Goal: Task Accomplishment & Management: Complete application form

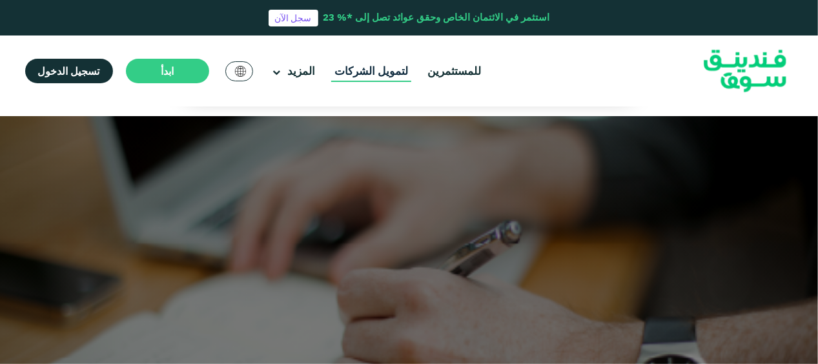
click at [373, 71] on link "لتمويل الشركات" at bounding box center [371, 71] width 80 height 21
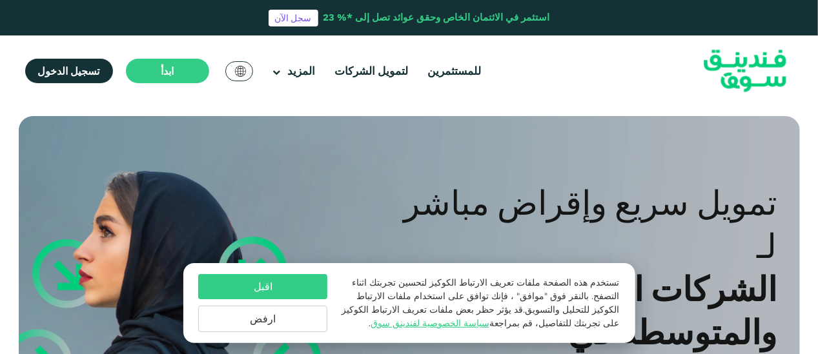
click at [259, 282] on button "اقبل" at bounding box center [262, 286] width 129 height 25
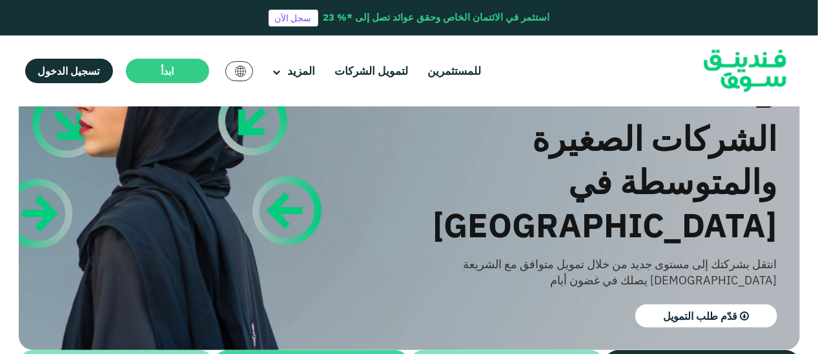
scroll to position [236, 0]
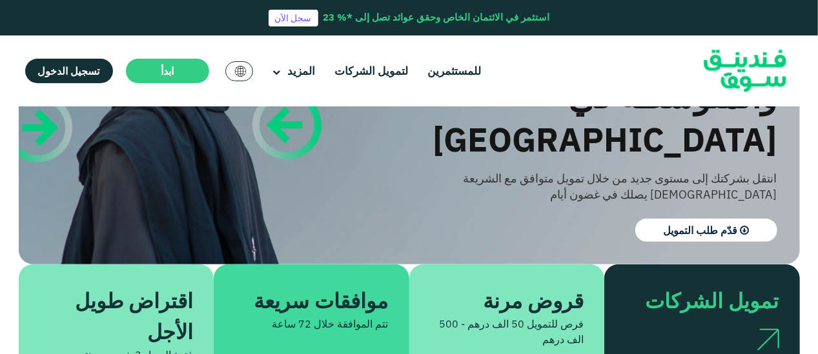
click at [543, 316] on div "فرص للتمويل 50 الف درهم - 500 الف درهم" at bounding box center [507, 331] width 154 height 31
click at [678, 224] on span "قدّم طلب التمويل" at bounding box center [700, 230] width 74 height 13
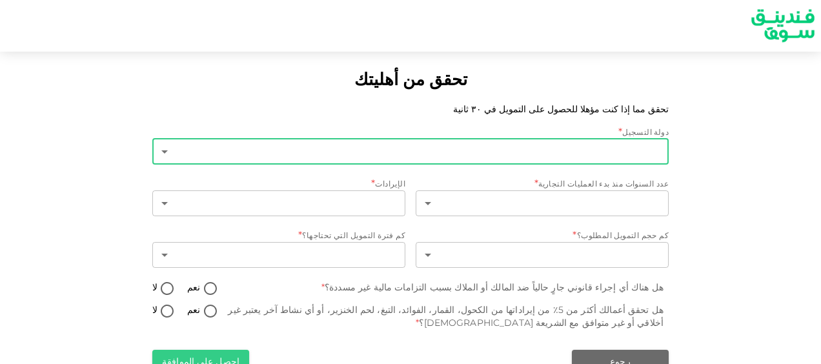
type input "1"
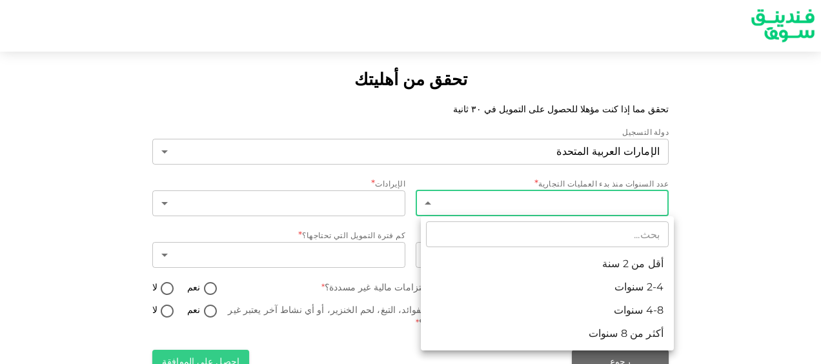
click at [533, 199] on body "تحقق من أهليتك تحقق مما إذا كنت مؤهلا للحصول على التمويل في ٣٠ ثانية دولة التسج…" at bounding box center [410, 182] width 821 height 364
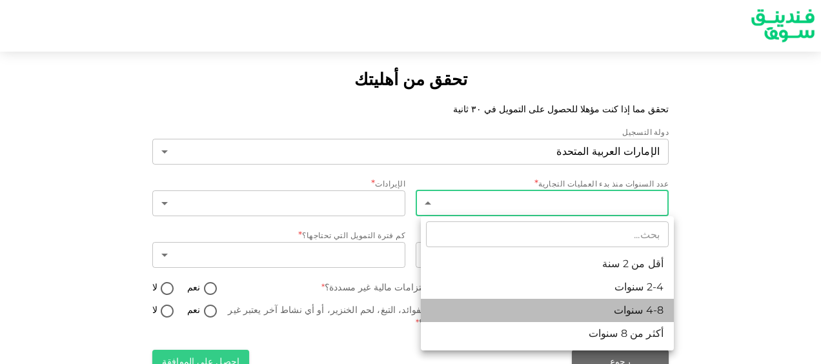
click at [584, 311] on li "4-8 سنوات" at bounding box center [547, 310] width 253 height 23
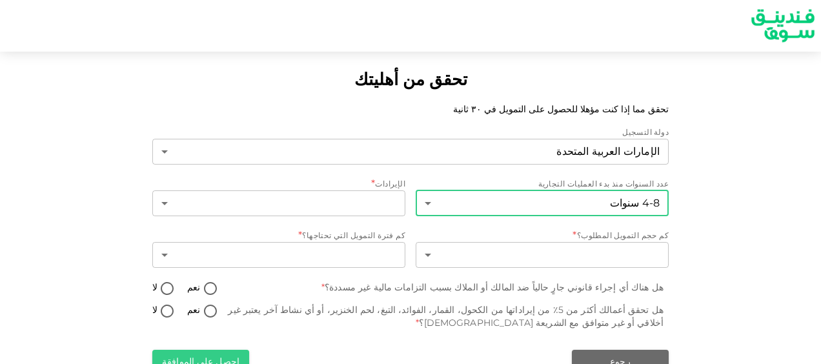
click at [433, 202] on body "تحقق من أهليتك تحقق مما إذا كنت مؤهلا للحصول على التمويل في ٣٠ ثانية دولة التسج…" at bounding box center [410, 182] width 821 height 364
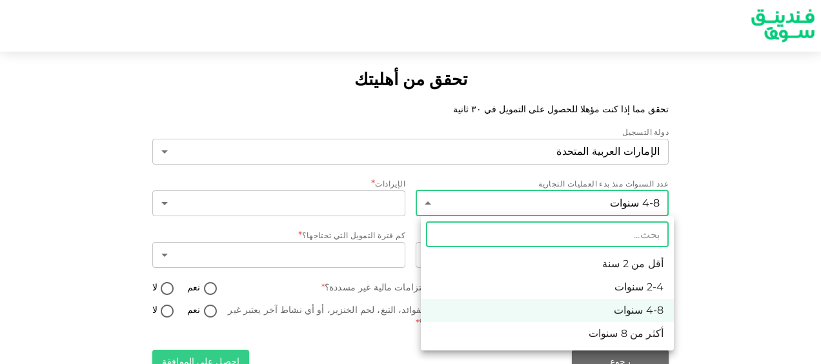
click at [605, 290] on li "2-4 سنوات" at bounding box center [547, 287] width 253 height 23
type input "2"
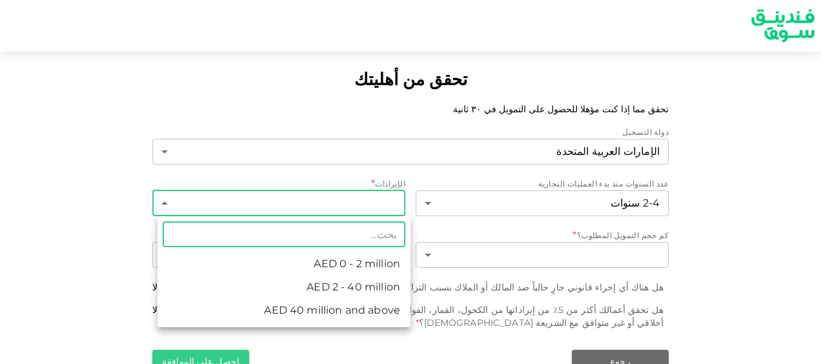
click at [170, 204] on body "تحقق من أهليتك تحقق مما إذا كنت مؤهلا للحصول على التمويل في ٣٠ ثانية دولة التسج…" at bounding box center [410, 182] width 821 height 364
click at [336, 262] on li "AED 0 - 2 million" at bounding box center [283, 263] width 253 height 23
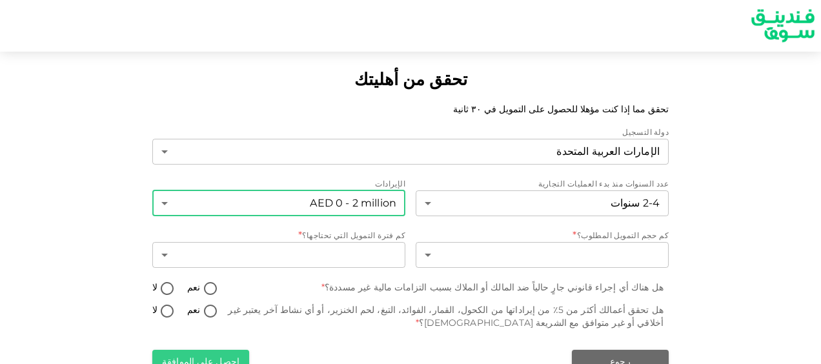
type input "1"
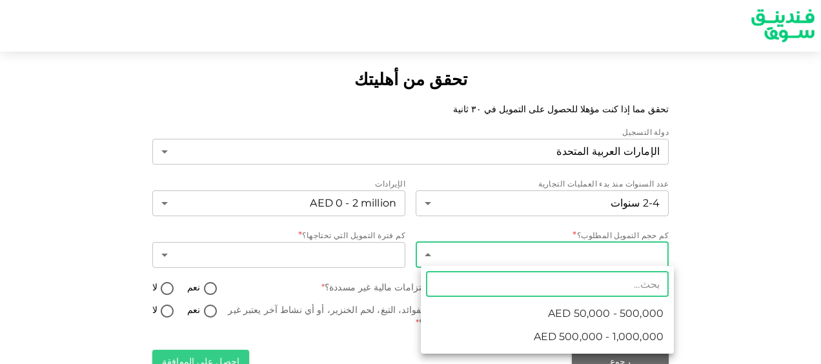
click at [452, 259] on body "تحقق من أهليتك تحقق مما إذا كنت مؤهلا للحصول على التمويل في ٣٠ ثانية دولة التسج…" at bounding box center [410, 182] width 821 height 364
click at [588, 311] on span "AED 50,000 - 500,000" at bounding box center [606, 313] width 116 height 15
type input "1"
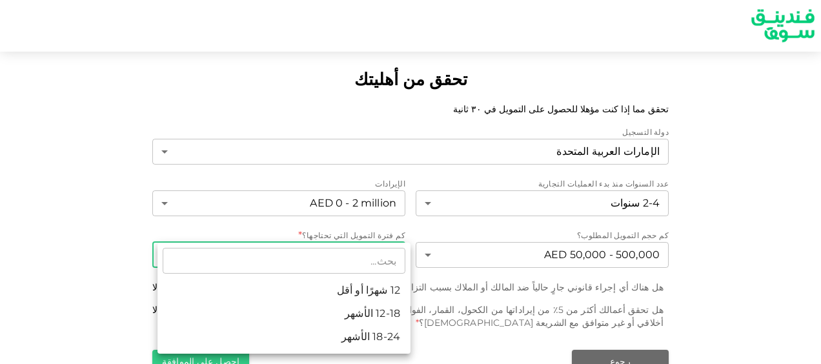
click at [168, 252] on body "تحقق من أهليتك تحقق مما إذا كنت مؤهلا للحصول على التمويل في ٣٠ ثانية دولة التسج…" at bounding box center [410, 182] width 821 height 364
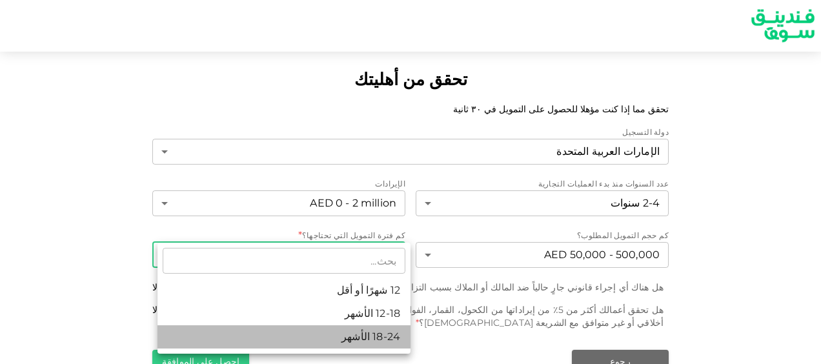
click at [342, 337] on li "18-24 الأشهر" at bounding box center [283, 336] width 253 height 23
type input "3"
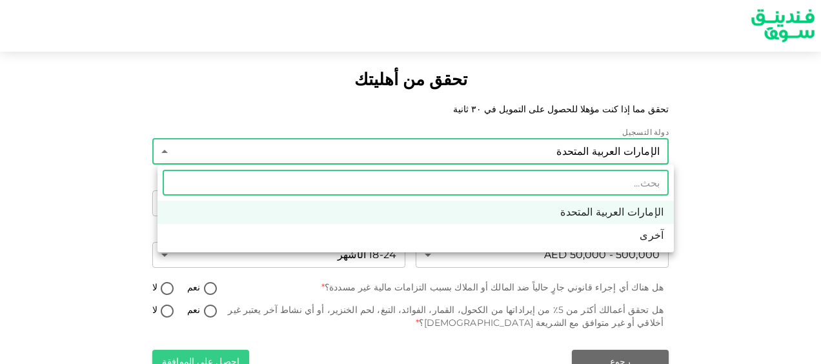
click at [166, 152] on body "تحقق من أهليتك تحقق مما إذا كنت مؤهلا للحصول على التمويل في ٣٠ ثانية دولة التسج…" at bounding box center [410, 182] width 821 height 364
click at [504, 210] on li "الإمارات العربية المتحدة" at bounding box center [415, 212] width 516 height 23
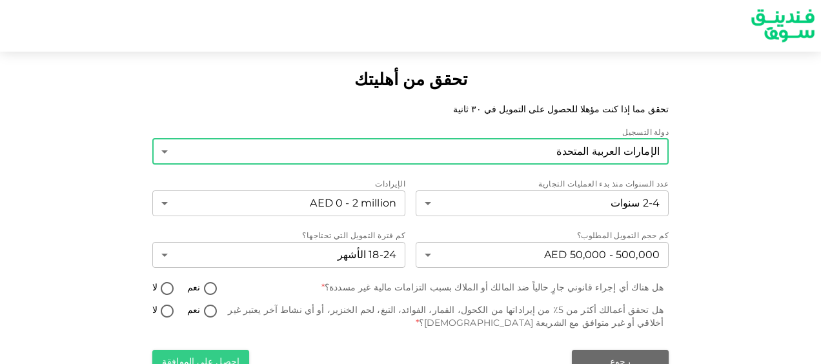
scroll to position [9, 0]
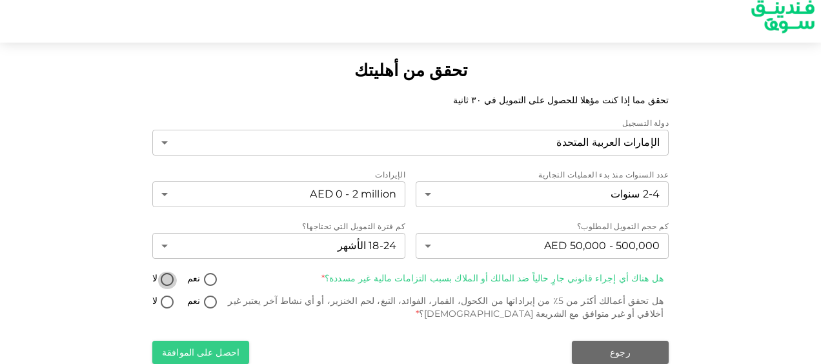
click at [170, 280] on input "لا" at bounding box center [166, 280] width 19 height 17
radio input "true"
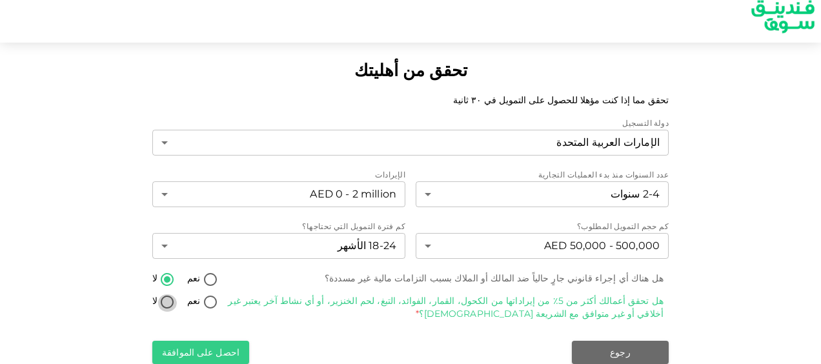
click at [170, 301] on input "لا" at bounding box center [166, 302] width 19 height 17
radio input "true"
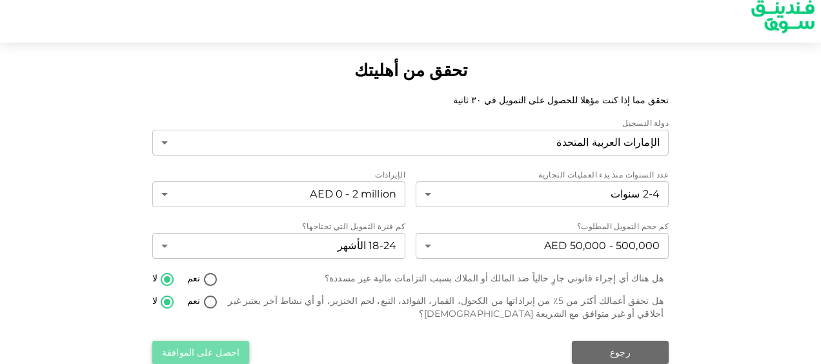
click at [204, 350] on button "احصل على الموافقة" at bounding box center [200, 352] width 97 height 23
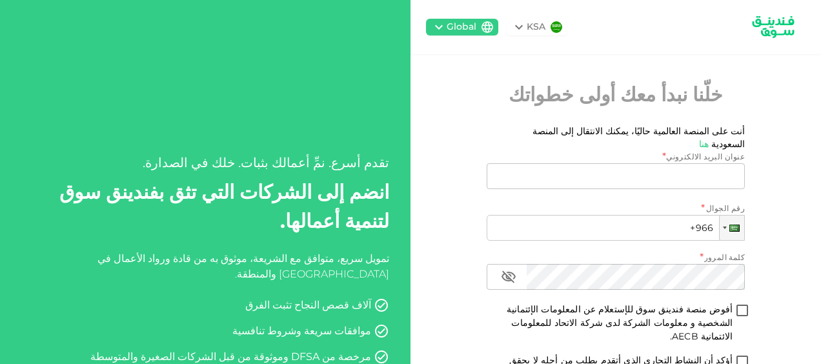
click at [189, 149] on div "تقدم أسرع. نمِّ أعمالك بثبات. خلك في الصدارة. انضم إلى الشركات التي تثق بفندينق…" at bounding box center [205, 261] width 368 height 279
click at [519, 27] on icon at bounding box center [518, 26] width 15 height 15
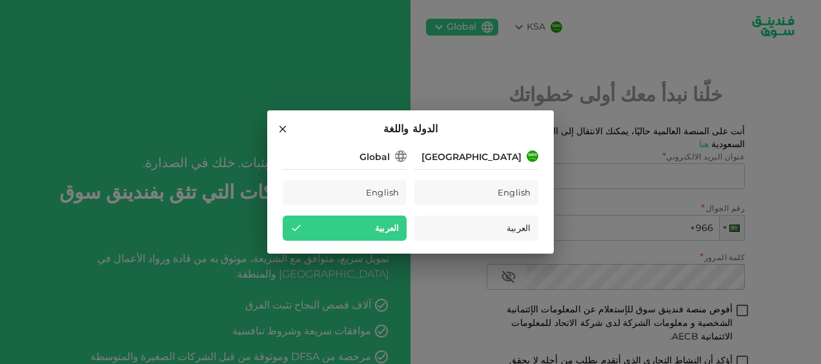
click at [361, 228] on div "العربية" at bounding box center [345, 228] width 124 height 25
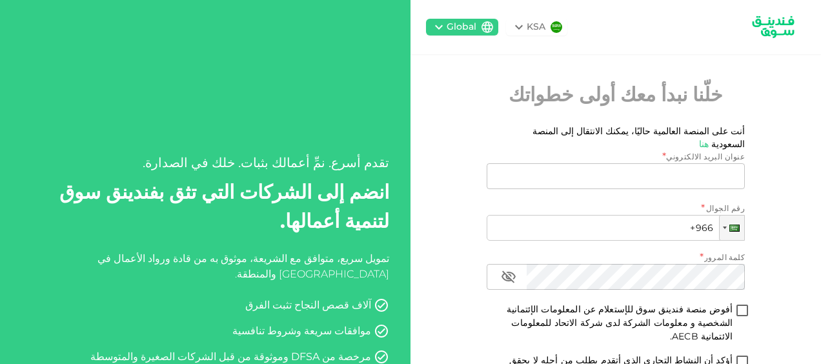
click at [525, 25] on icon at bounding box center [518, 26] width 15 height 15
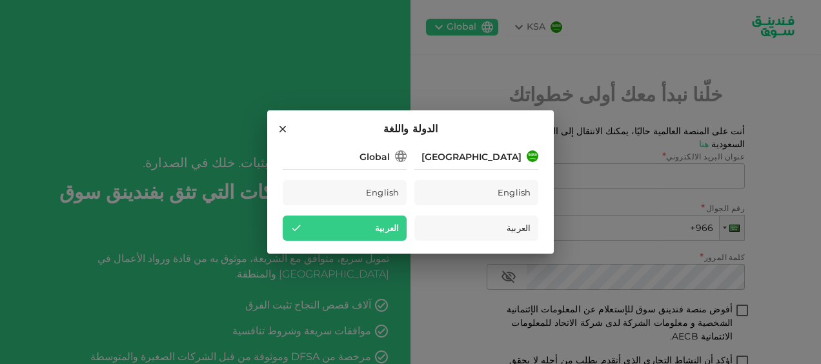
click at [365, 223] on div "العربية" at bounding box center [345, 228] width 124 height 25
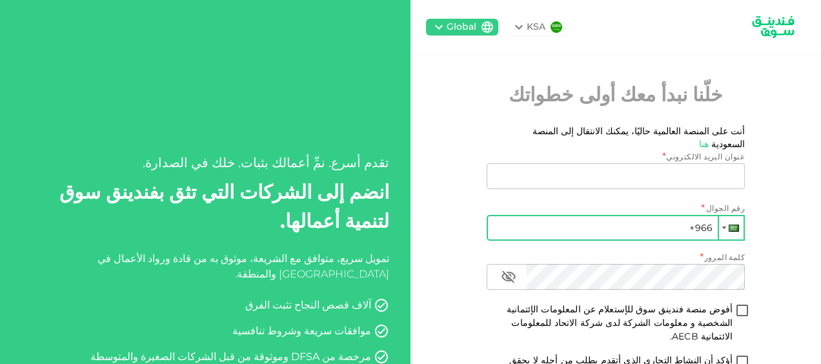
click at [728, 216] on div at bounding box center [731, 227] width 25 height 23
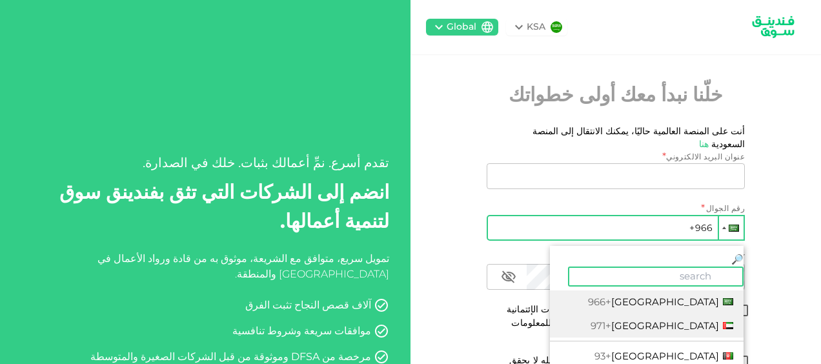
click at [681, 319] on span "[GEOGRAPHIC_DATA]" at bounding box center [665, 325] width 108 height 12
type input "+971"
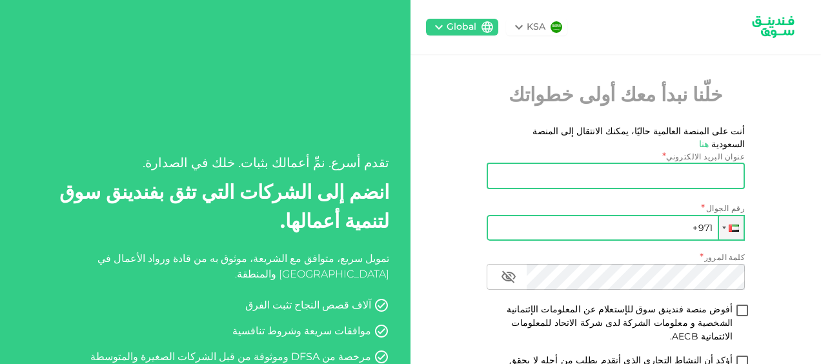
click at [678, 163] on input "عنوان البريد الالكتروني" at bounding box center [623, 176] width 244 height 26
type input "[EMAIL_ADDRESS]"
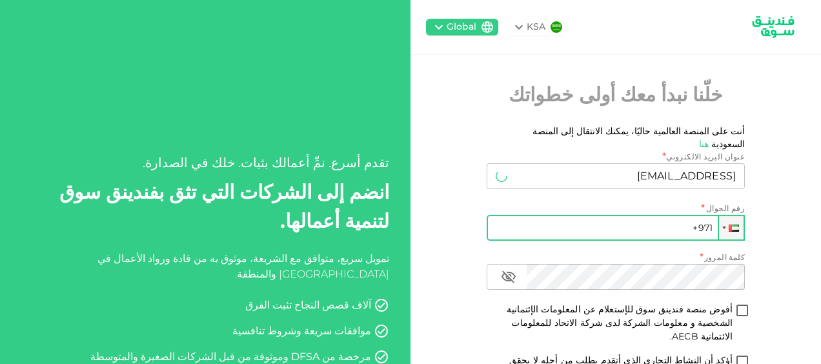
click at [714, 215] on input "+971" at bounding box center [616, 228] width 258 height 26
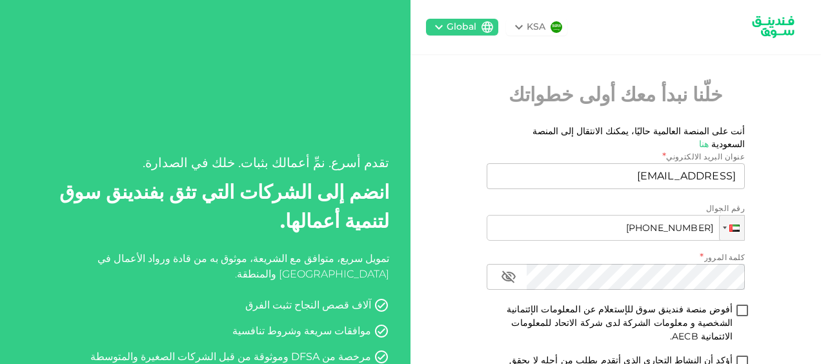
type input "[PHONE_NUMBER]"
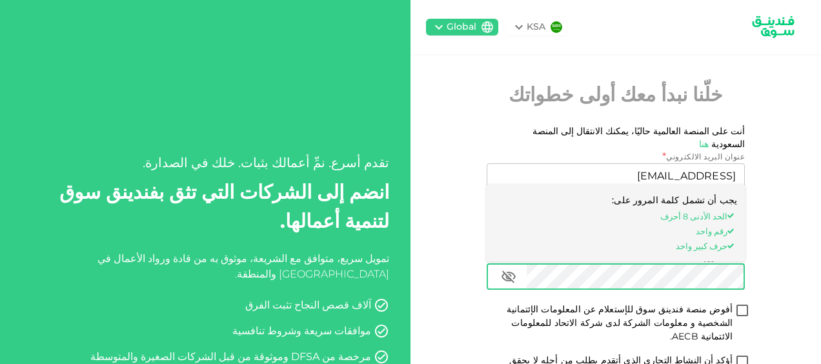
click at [748, 303] on input "أفوض منصة فندينق سوق للإستعلام عن المعلومات الإئتمانية الشخصية و معلومات الشركة…" at bounding box center [741, 311] width 19 height 17
checkbox input "true"
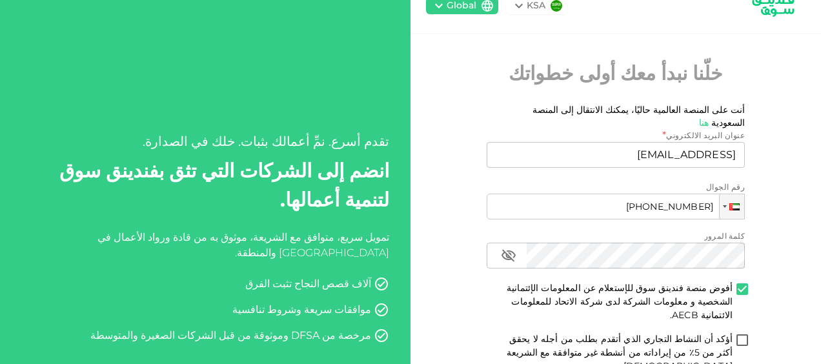
scroll to position [43, 0]
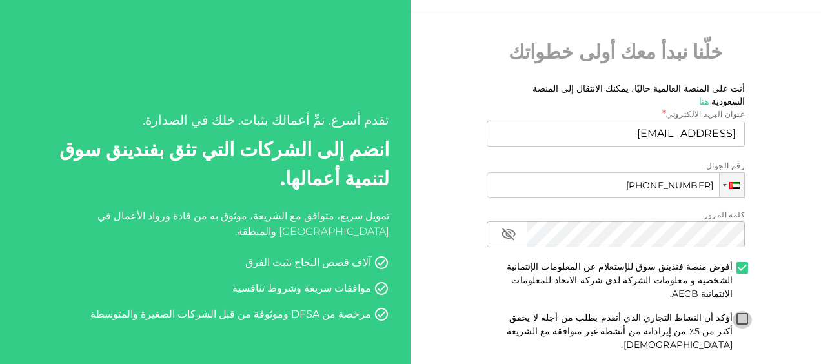
click at [745, 311] on input "أؤكد أن النشاط التجاري الذي أتقدم بطلب من أجله لا يحقق أكثر من 5٪ من إيراداته م…" at bounding box center [741, 319] width 19 height 17
checkbox input "true"
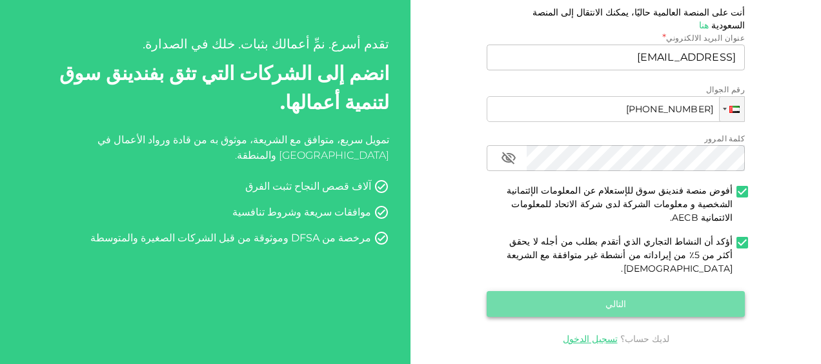
click at [619, 291] on button "التالي" at bounding box center [616, 304] width 258 height 26
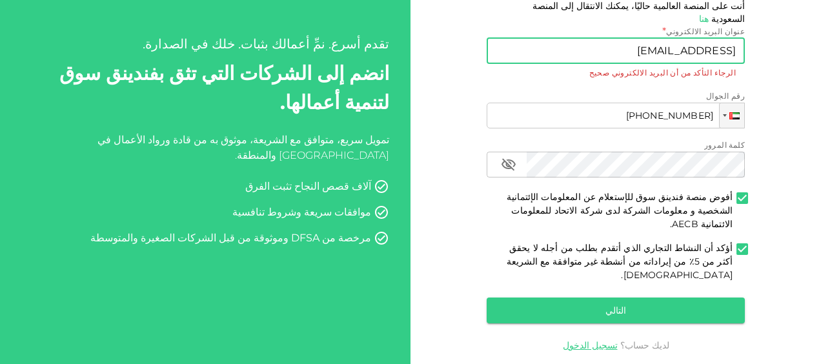
scroll to position [132, 0]
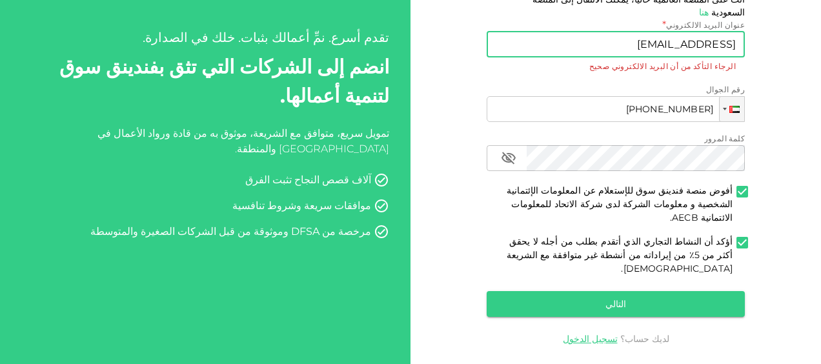
click at [737, 34] on input "[EMAIL_ADDRESS]" at bounding box center [623, 45] width 244 height 26
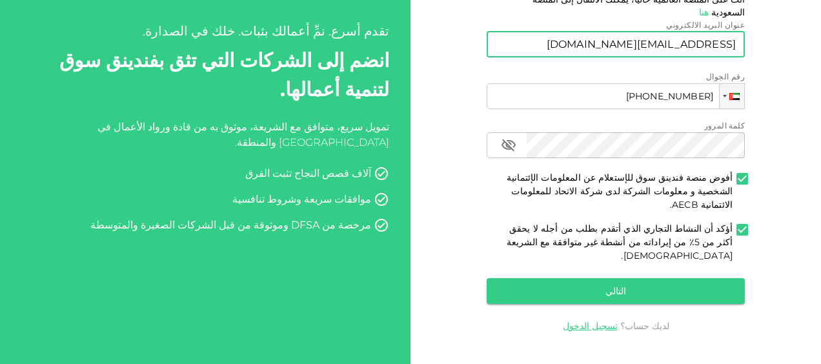
scroll to position [119, 0]
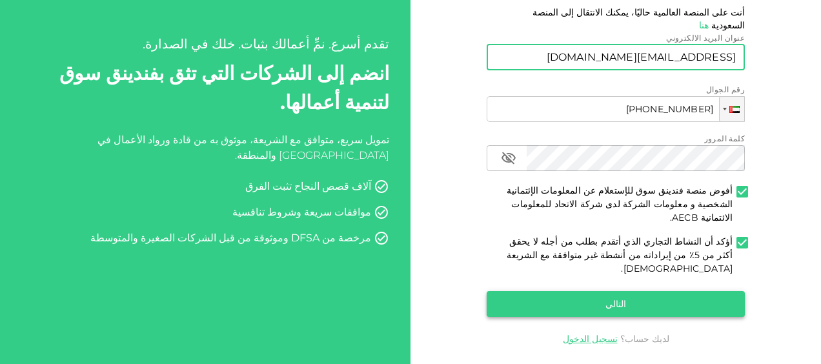
type input "[EMAIL_ADDRESS][DOMAIN_NAME]"
click at [612, 291] on div "التالي" at bounding box center [616, 304] width 258 height 26
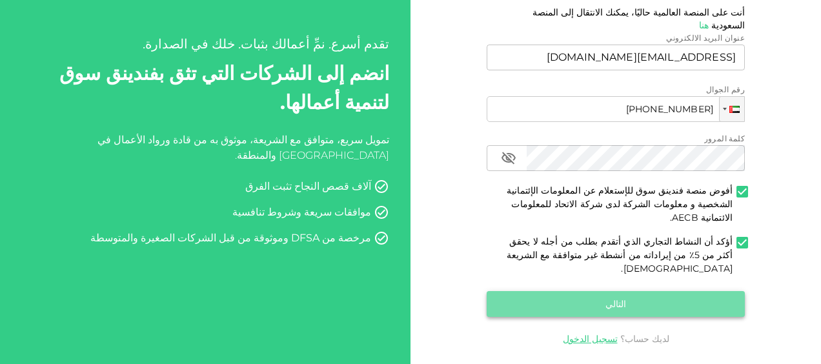
click at [623, 291] on button "التالي" at bounding box center [616, 304] width 258 height 26
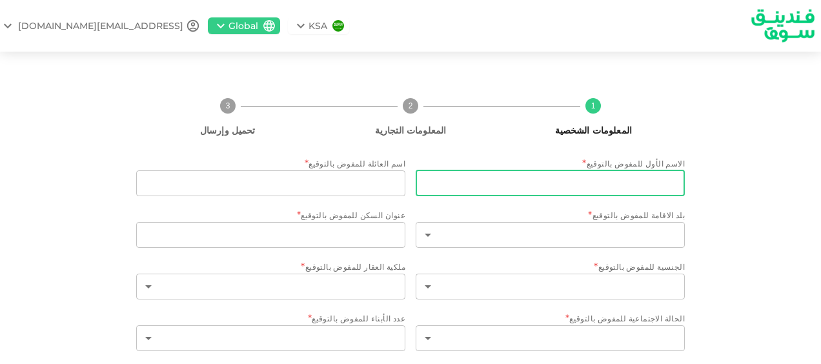
click at [599, 183] on input "الاسم الأول للمفوض بالتوقيع" at bounding box center [550, 183] width 269 height 26
type input "Y"
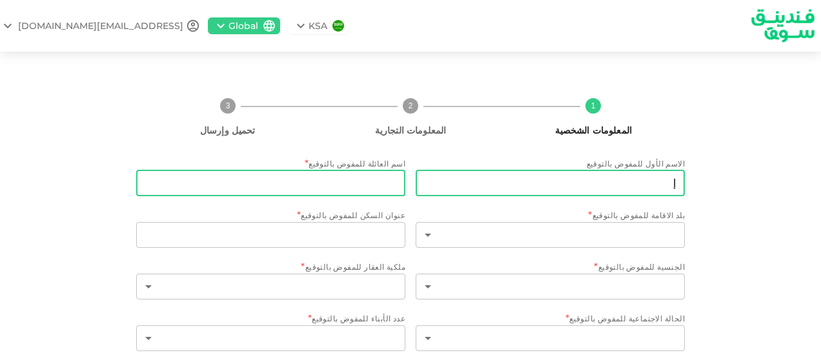
click at [385, 178] on input "اسم العائلة للمفوض بالتوقيع" at bounding box center [270, 183] width 269 height 26
click at [634, 178] on input "إ" at bounding box center [550, 183] width 269 height 26
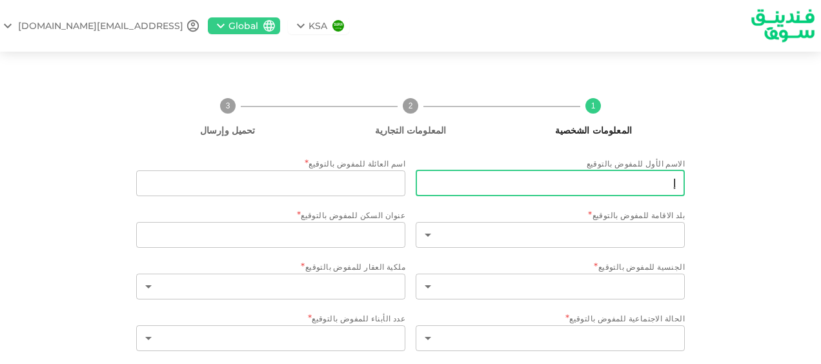
type input "إياد"
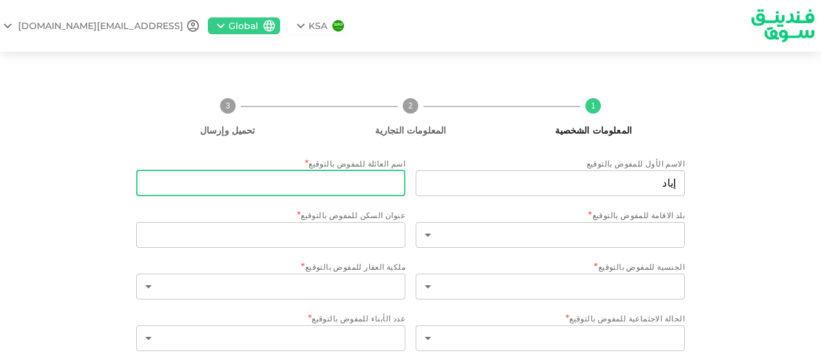
click at [397, 181] on input "اسم العائلة للمفوض بالتوقيع" at bounding box center [270, 183] width 269 height 26
type input "حسن"
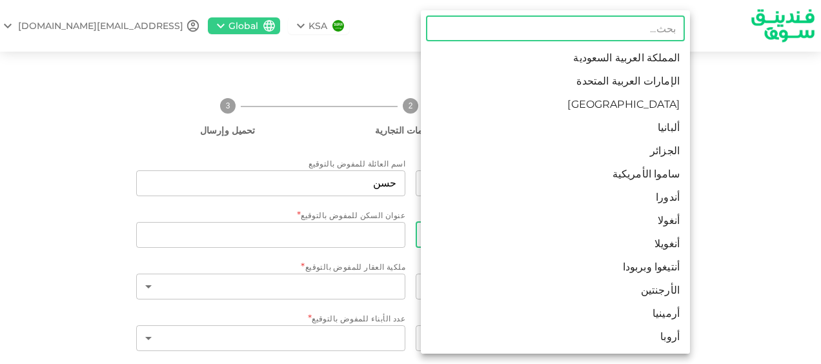
click at [601, 232] on body "KSA Global [EMAIL_ADDRESS][DOMAIN_NAME] 1 المعلومات الشخصية 2 المعلومات التجاري…" at bounding box center [410, 182] width 821 height 364
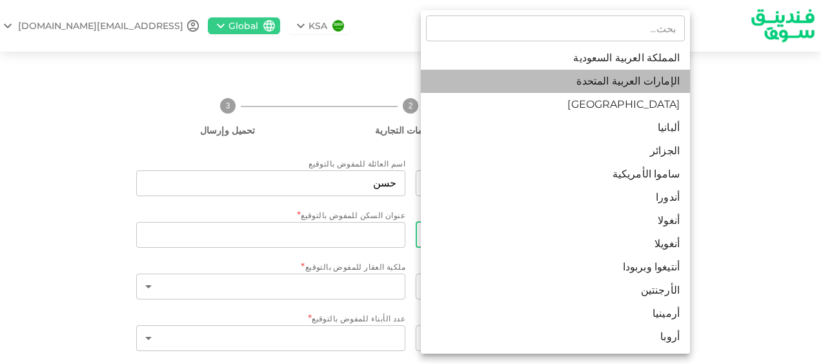
click at [626, 80] on li "الإمارات العربية المتحدة" at bounding box center [555, 81] width 269 height 23
type input "2"
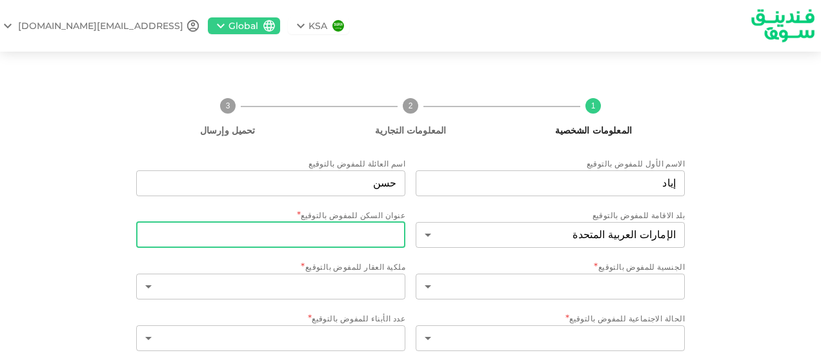
click at [354, 234] on input "عنوان السكن للمفوض بالتوقيع" at bounding box center [270, 235] width 269 height 26
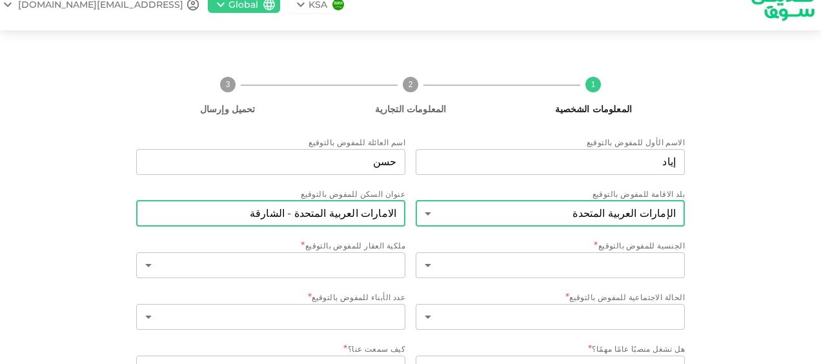
scroll to position [65, 0]
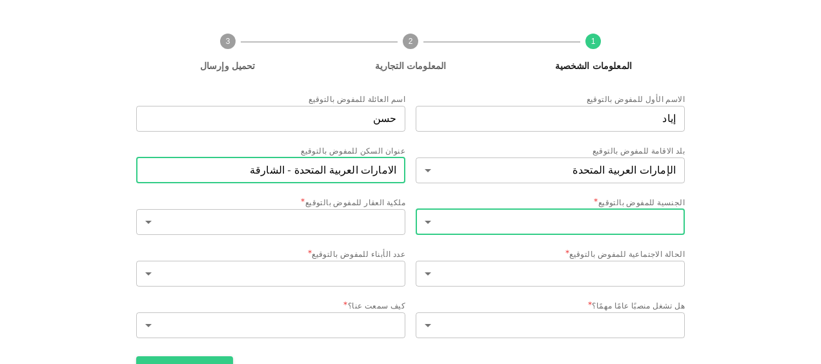
type input "الامارات العربية المتحدة - الشارقة"
click at [430, 221] on body "KSA Global [EMAIL_ADDRESS][DOMAIN_NAME] 1 المعلومات الشخصية 2 المعلومات التجاري…" at bounding box center [410, 182] width 821 height 364
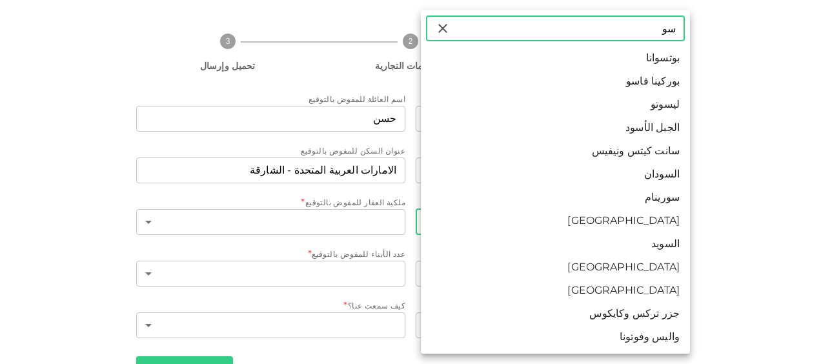
type input "سو"
click at [628, 285] on li "[GEOGRAPHIC_DATA]" at bounding box center [555, 290] width 269 height 23
type input "190"
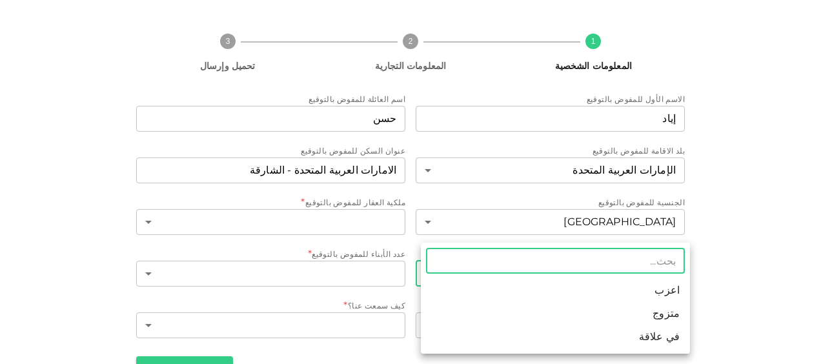
click at [435, 273] on body "KSA Global [EMAIL_ADDRESS][DOMAIN_NAME] 1 المعلومات الشخصية 2 المعلومات التجاري…" at bounding box center [410, 182] width 821 height 364
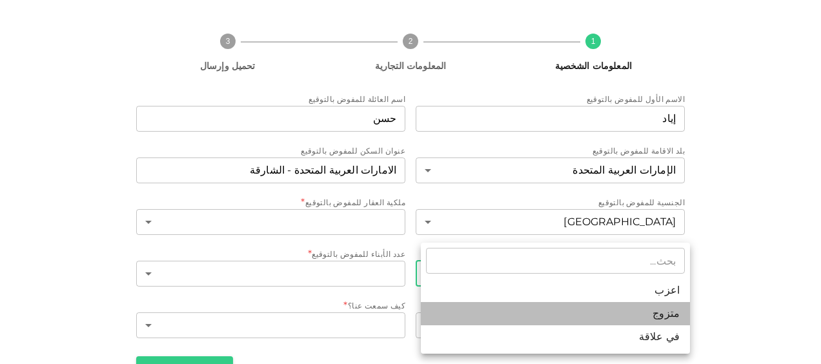
click at [602, 311] on li "متزوج" at bounding box center [555, 313] width 269 height 23
type input "2"
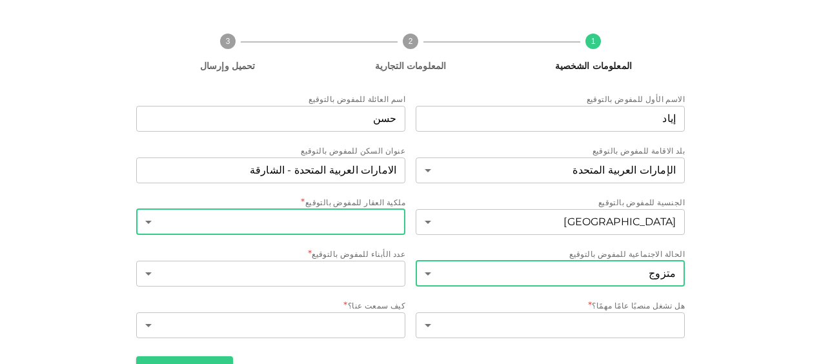
click at [154, 219] on body "KSA Global [EMAIL_ADDRESS][DOMAIN_NAME] 1 المعلومات الشخصية 2 المعلومات التجاري…" at bounding box center [410, 182] width 821 height 364
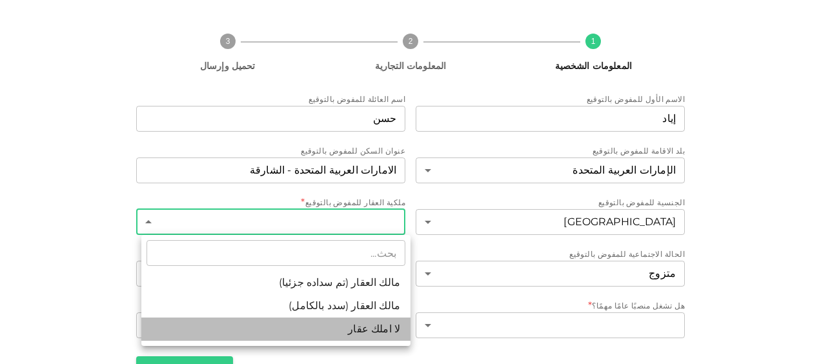
click at [373, 328] on li "لا املك عقار" at bounding box center [275, 328] width 269 height 23
type input "3"
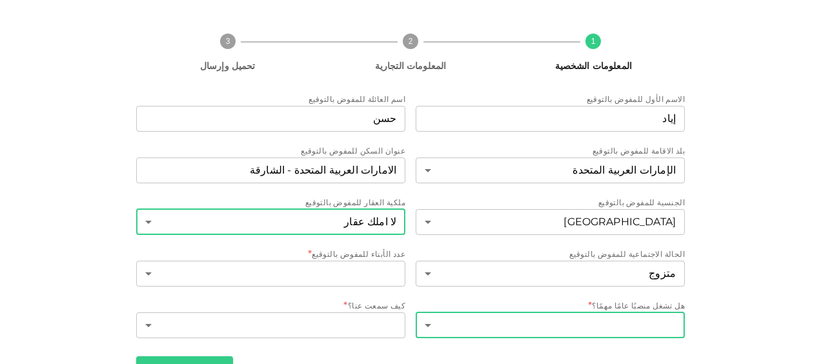
scroll to position [86, 0]
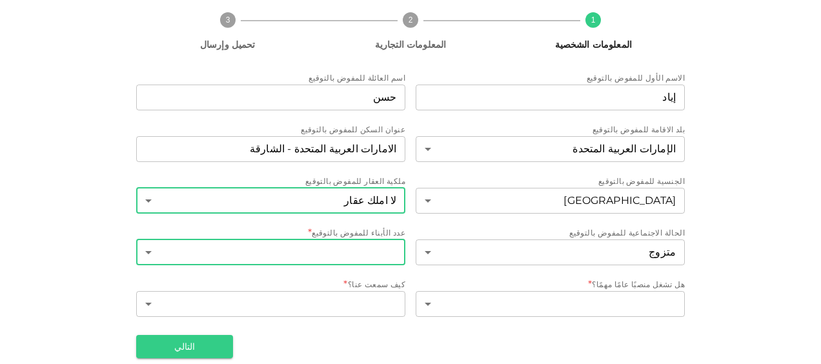
click at [153, 250] on body "KSA Global [EMAIL_ADDRESS][DOMAIN_NAME] 1 المعلومات الشخصية 2 المعلومات التجاري…" at bounding box center [410, 182] width 821 height 364
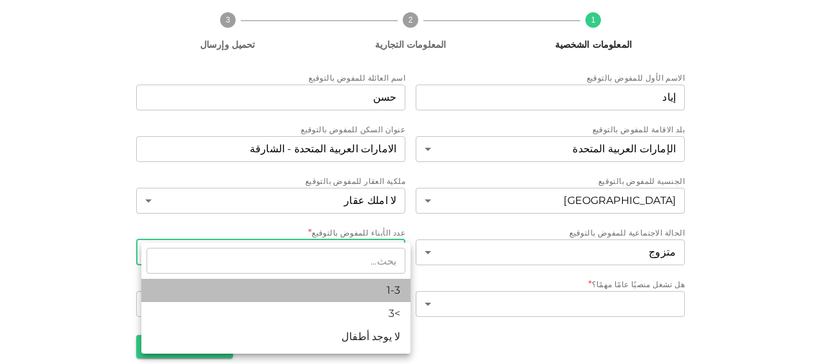
click at [366, 287] on li "1-3" at bounding box center [275, 290] width 269 height 23
type input "1"
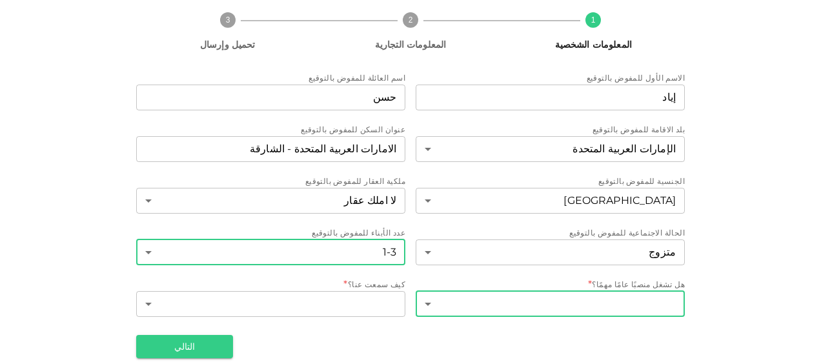
scroll to position [100, 0]
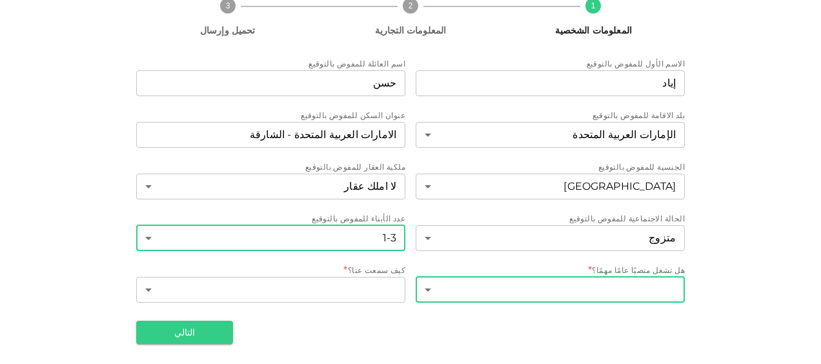
click at [436, 287] on body "KSA Global [EMAIL_ADDRESS][DOMAIN_NAME] 1 المعلومات الشخصية 2 المعلومات التجاري…" at bounding box center [410, 182] width 821 height 364
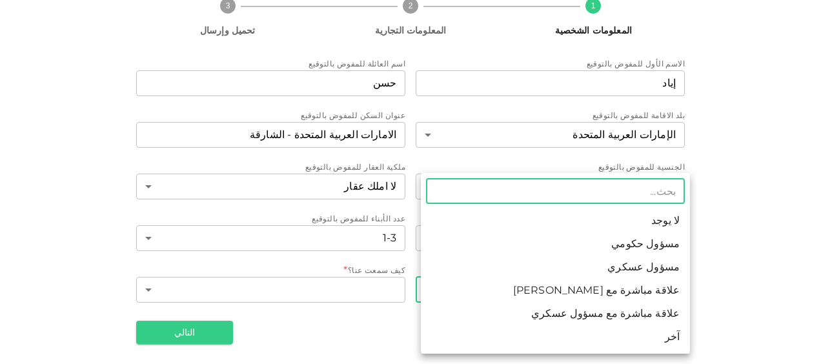
click at [633, 218] on li "لا يوجد" at bounding box center [555, 220] width 269 height 23
type input "1"
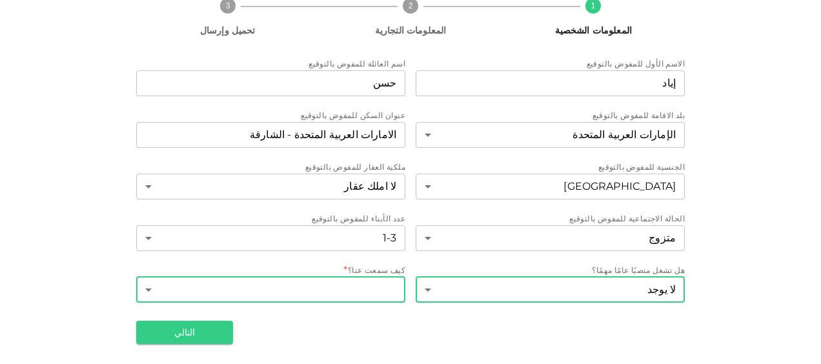
click at [154, 286] on body "KSA Global [EMAIL_ADDRESS][DOMAIN_NAME] 1 المعلومات الشخصية 2 المعلومات التجاري…" at bounding box center [410, 182] width 821 height 364
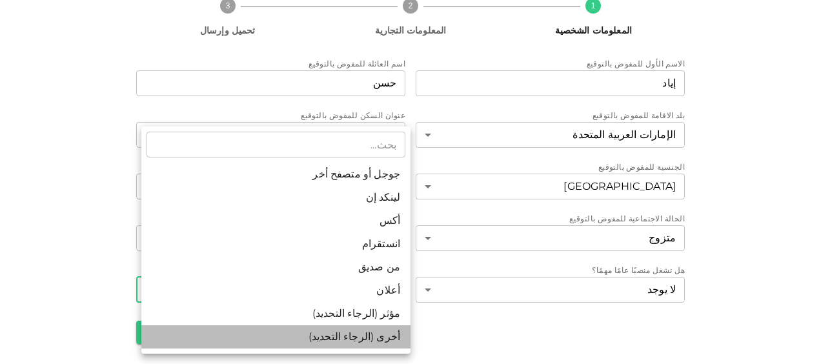
click at [342, 339] on li "أخرى (الرجاء التحديد)" at bounding box center [275, 336] width 269 height 23
type input "8"
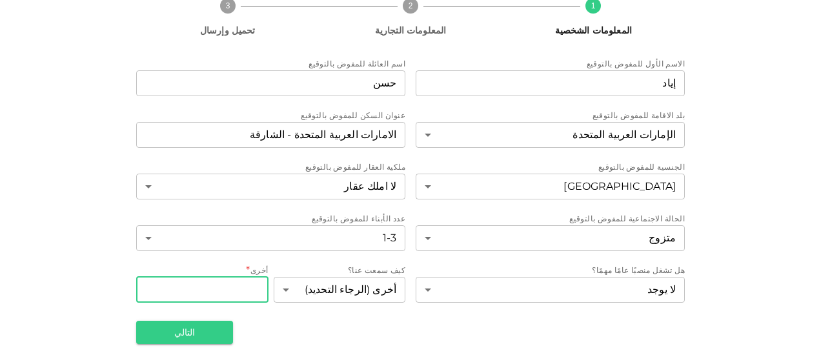
click at [245, 290] on input "أخرى" at bounding box center [202, 290] width 132 height 26
type input "الذكاء الاصطناعي"
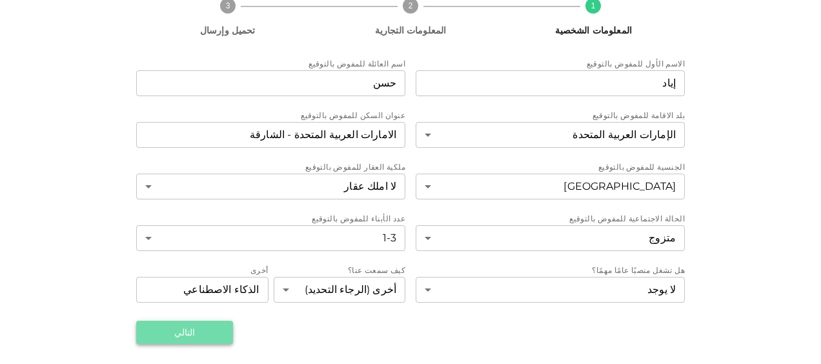
click at [186, 328] on button "التالي" at bounding box center [184, 332] width 97 height 23
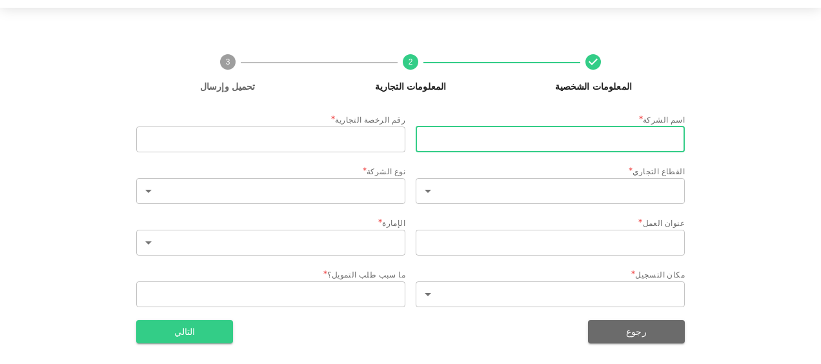
click at [577, 137] on input "businessName" at bounding box center [550, 139] width 269 height 26
type input "دار الفرقد للنشر والتوزيع م م ح"
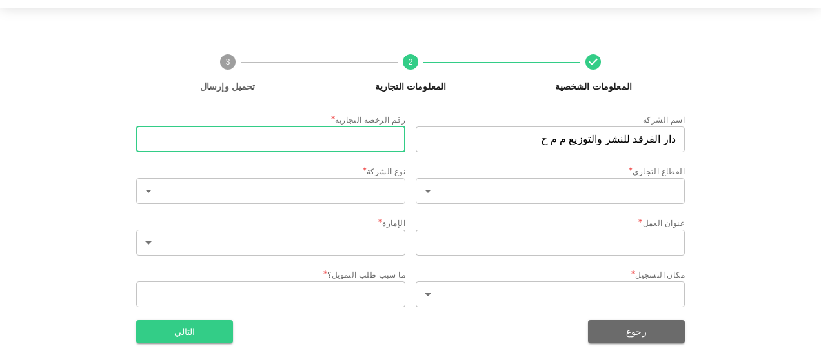
click at [343, 136] on input "tradeLicenseNumber" at bounding box center [270, 139] width 269 height 26
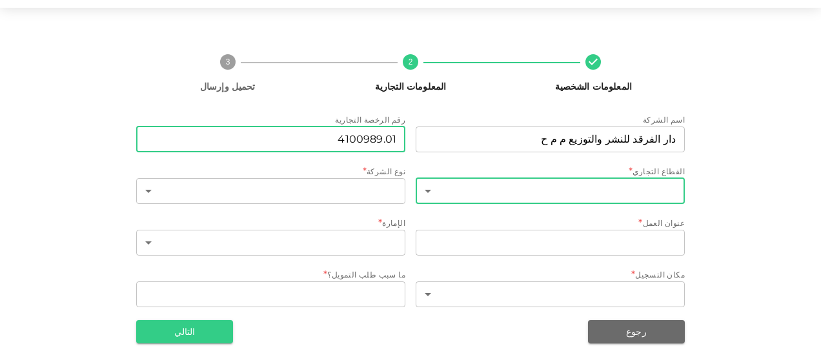
type input "4100989.01"
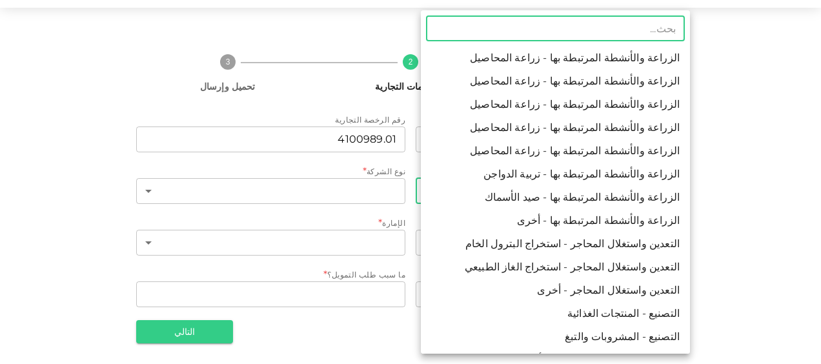
click at [512, 191] on body "KSA Global إياد المعلومات الشخصية 2 المعلومات التجارية 3 تحميل وإرسال اسم الشرك…" at bounding box center [410, 182] width 821 height 364
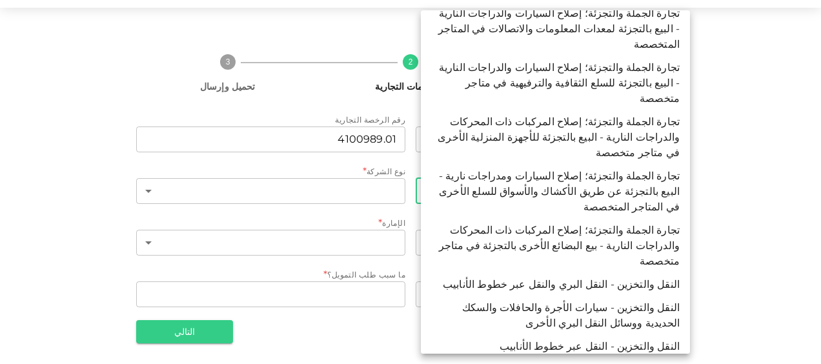
scroll to position [2559, 0]
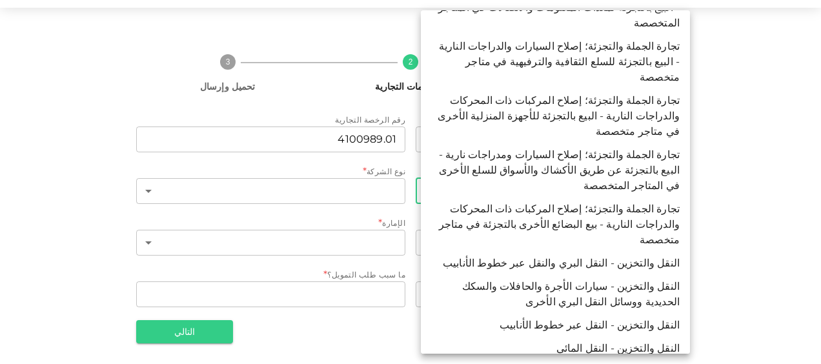
type input "92"
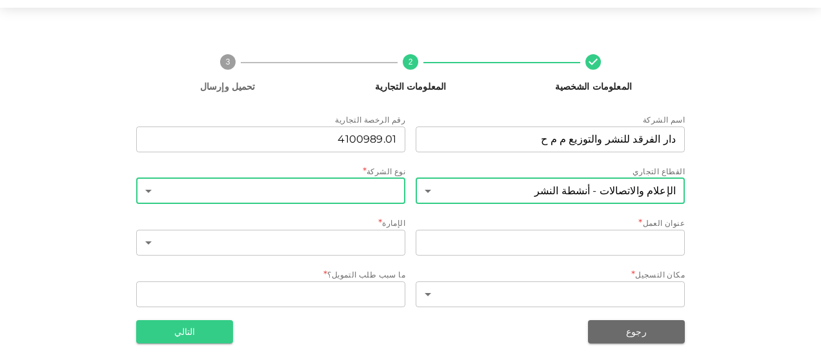
click at [266, 190] on body "KSA Global إياد المعلومات الشخصية 2 المعلومات التجارية 3 تحميل وإرسال اسم الشرك…" at bounding box center [410, 182] width 821 height 364
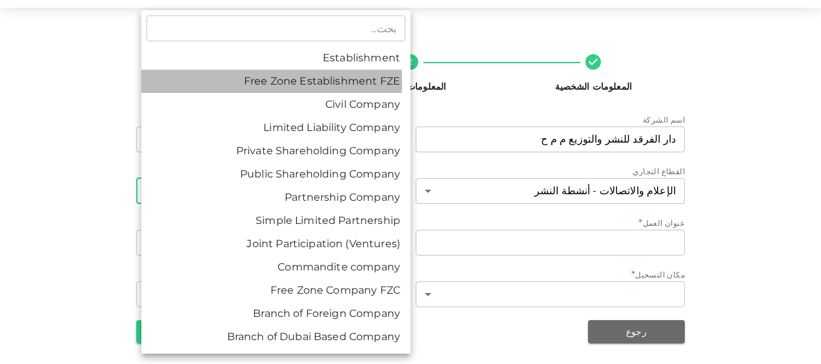
click at [266, 81] on li "Free Zone Establishment FZE" at bounding box center [275, 81] width 269 height 23
type input "2"
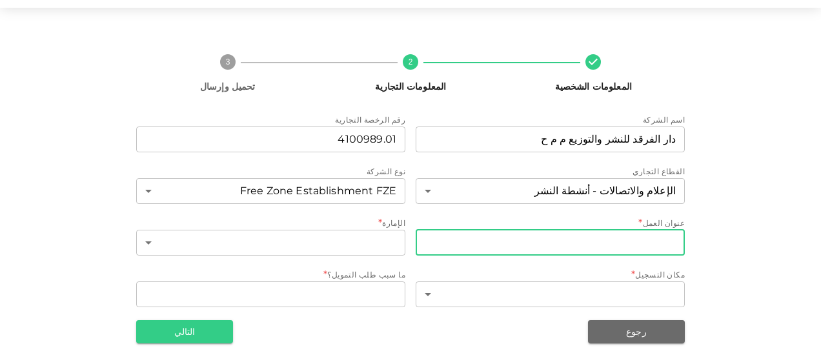
click at [443, 241] on input "businessAddress" at bounding box center [550, 243] width 269 height 26
type input "مركز الاعمال، مدينة الشارقة للنشر- المنطقة الحرة، [GEOGRAPHIC_DATA]، ال[GEOGRAP…"
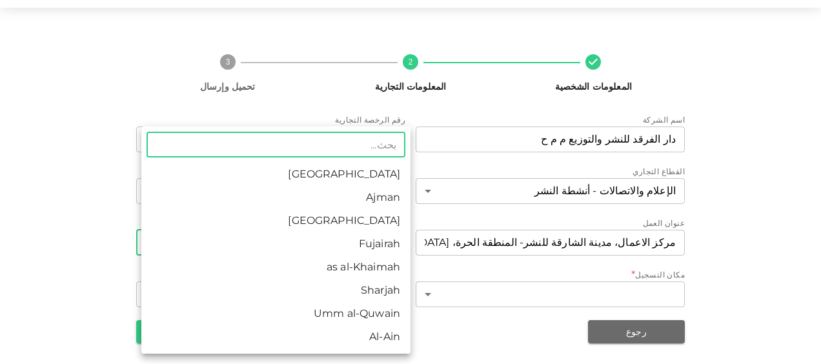
click at [176, 245] on body "KSA Global إياد المعلومات الشخصية 2 المعلومات التجارية 3 تحميل وإرسال اسم الشرك…" at bounding box center [410, 182] width 821 height 364
click at [362, 285] on li "Sharjah" at bounding box center [275, 290] width 269 height 23
type input "6"
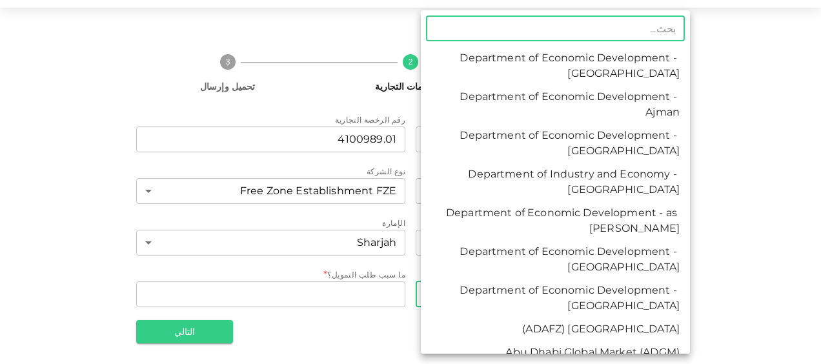
click at [429, 294] on body "KSA Global إياد المعلومات الشخصية 2 المعلومات التجارية 3 تحميل وإرسال اسم الشرك…" at bounding box center [410, 182] width 821 height 364
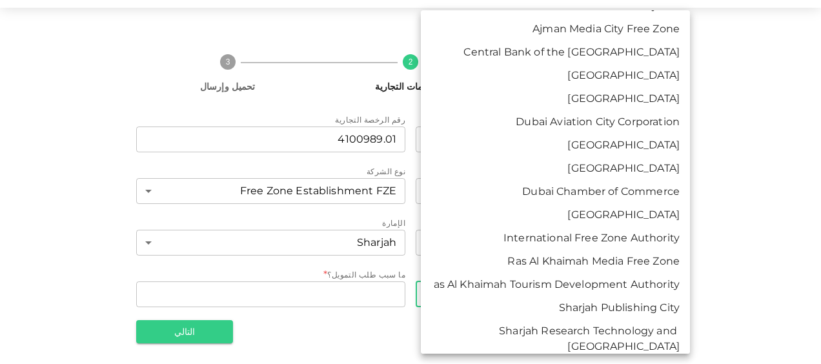
scroll to position [2366, 0]
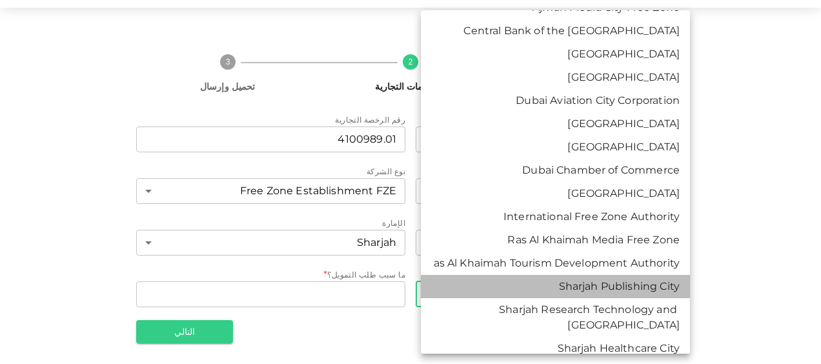
click at [610, 298] on li "Sharjah Publishing City" at bounding box center [555, 286] width 269 height 23
type input "100"
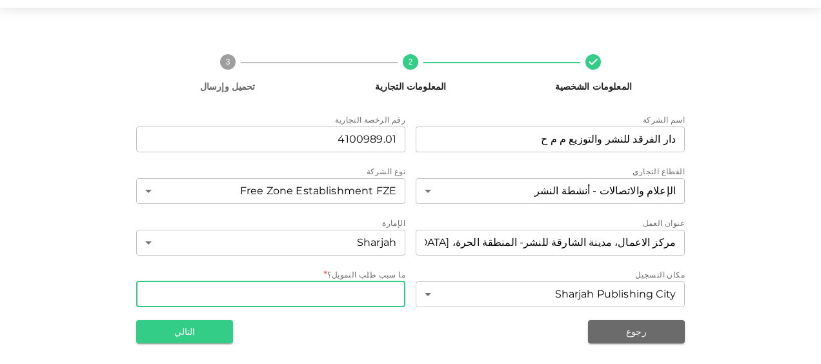
click at [377, 292] on textarea "WhatDoYouNeedFundsFor" at bounding box center [270, 293] width 251 height 15
type textarea "ع"
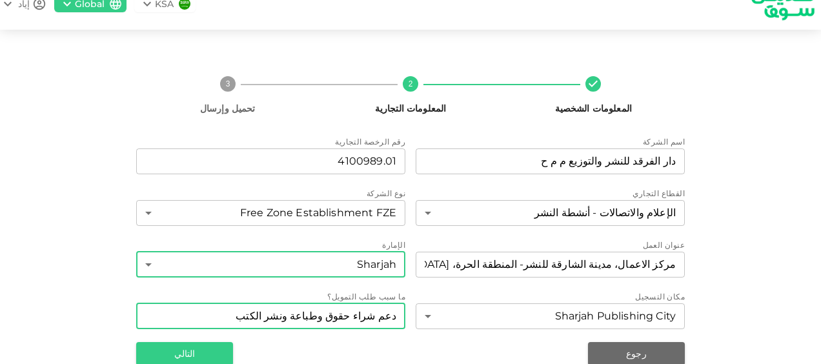
scroll to position [44, 0]
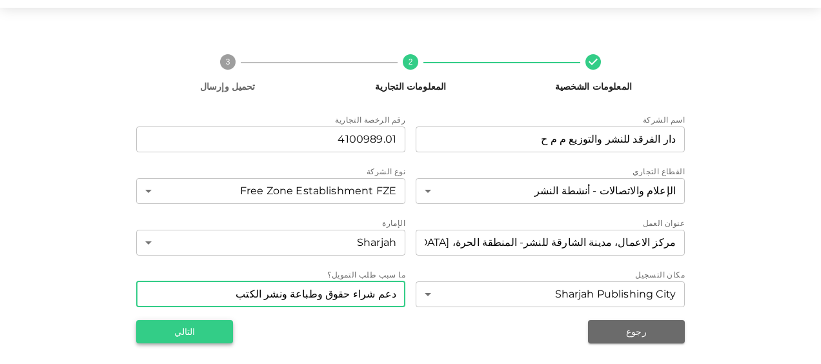
type textarea "دعم شراء حقوق وطباعة ونشر الكتب"
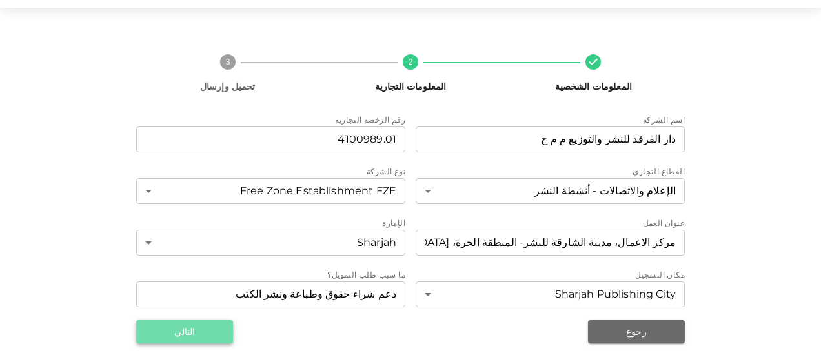
click at [200, 330] on button "التالي" at bounding box center [184, 331] width 97 height 23
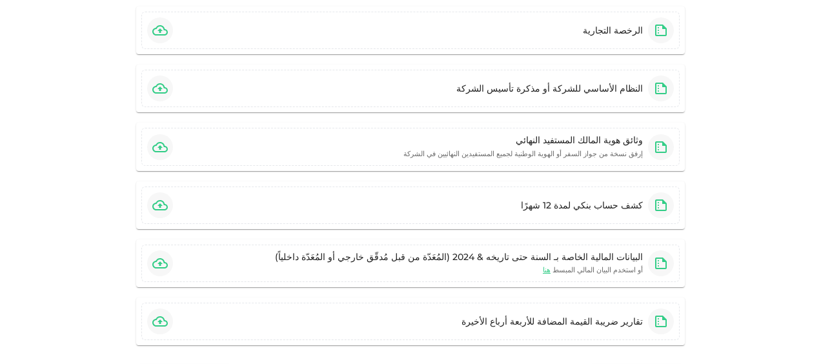
scroll to position [86, 0]
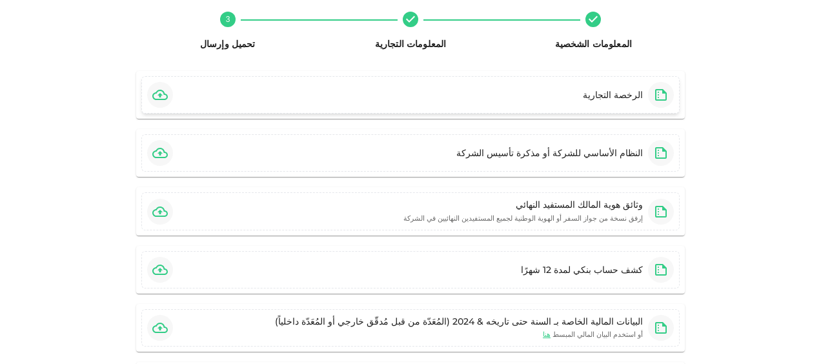
click at [168, 95] on icon "button" at bounding box center [159, 94] width 15 height 15
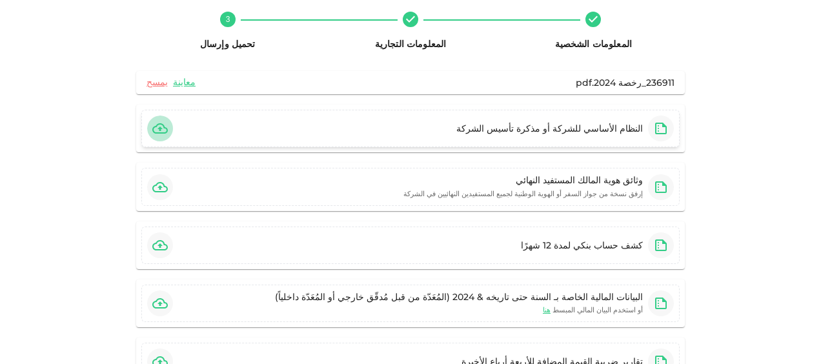
click at [166, 126] on icon "button" at bounding box center [159, 128] width 15 height 15
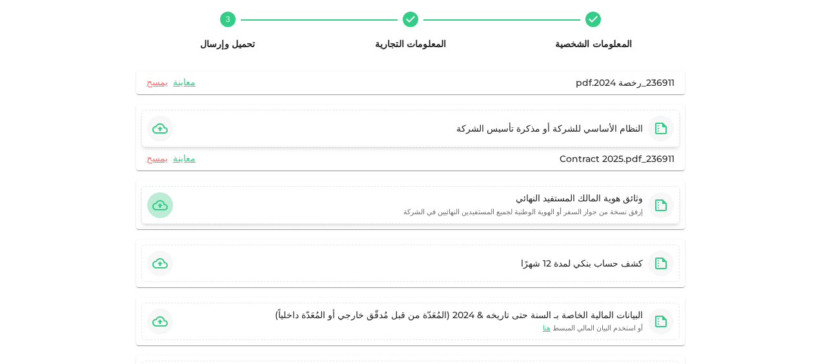
click at [168, 203] on icon "button" at bounding box center [159, 204] width 15 height 15
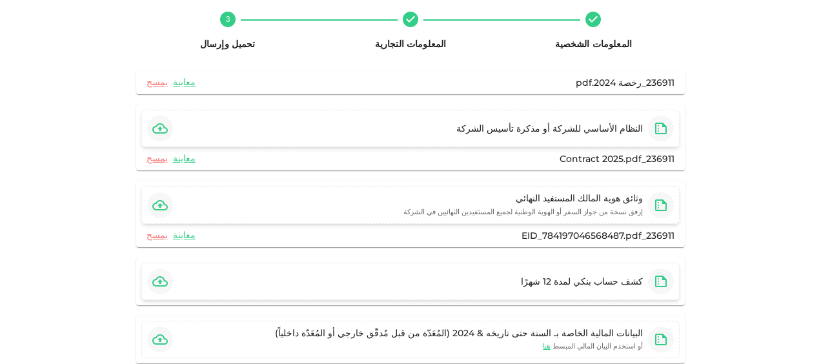
click at [168, 278] on icon "button" at bounding box center [159, 281] width 15 height 15
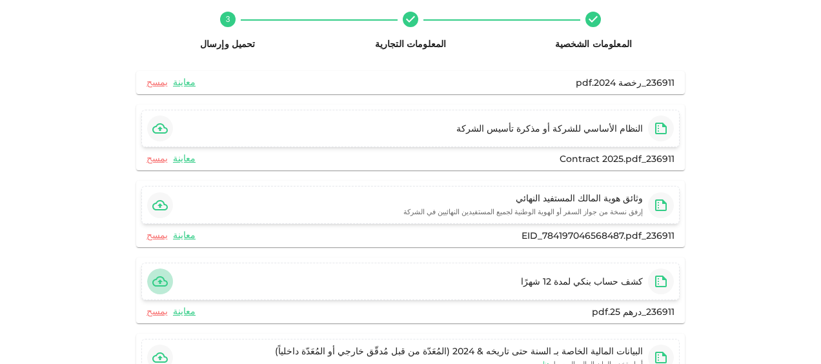
click at [166, 279] on icon "button" at bounding box center [159, 281] width 15 height 10
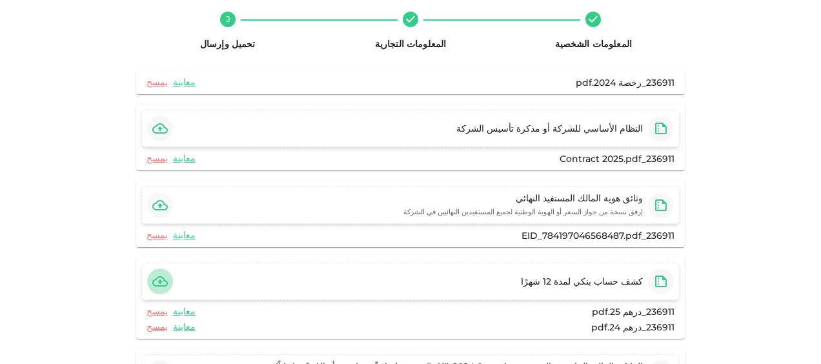
click at [166, 279] on icon "button" at bounding box center [159, 281] width 15 height 10
click at [164, 280] on icon "button" at bounding box center [159, 281] width 15 height 10
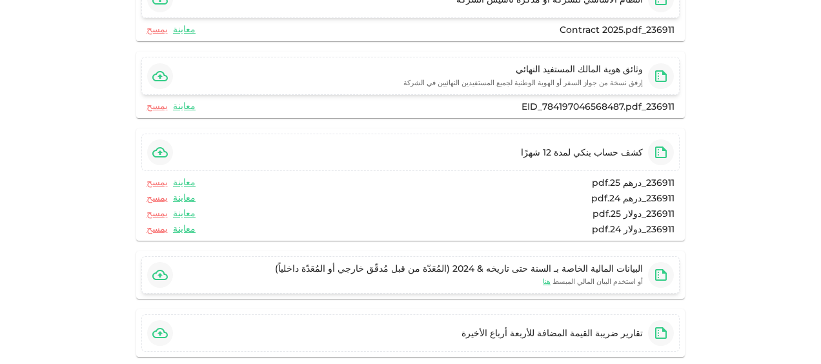
click at [168, 270] on icon "button" at bounding box center [159, 274] width 15 height 15
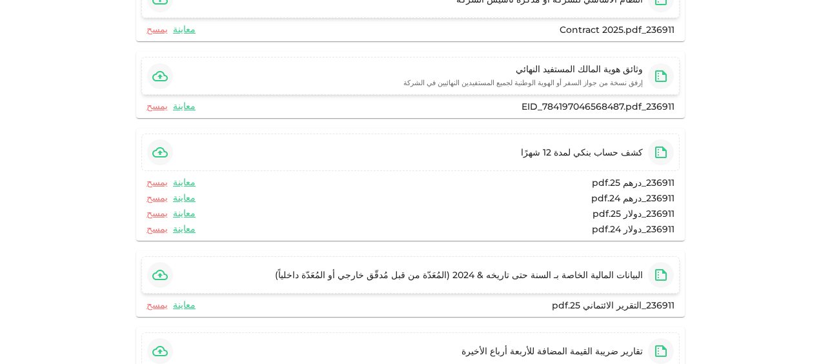
scroll to position [280, 0]
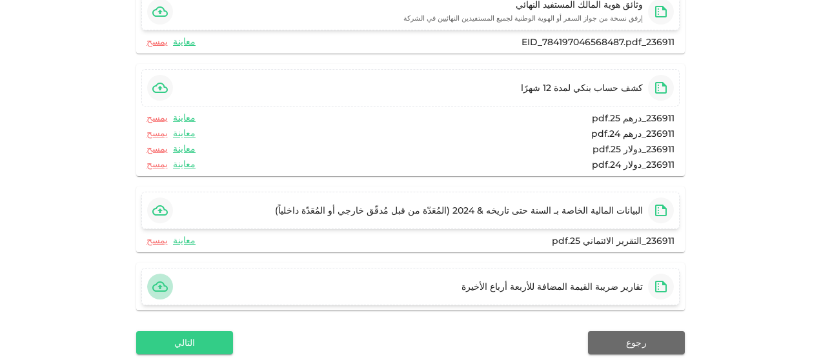
click at [166, 281] on icon "button" at bounding box center [159, 286] width 15 height 15
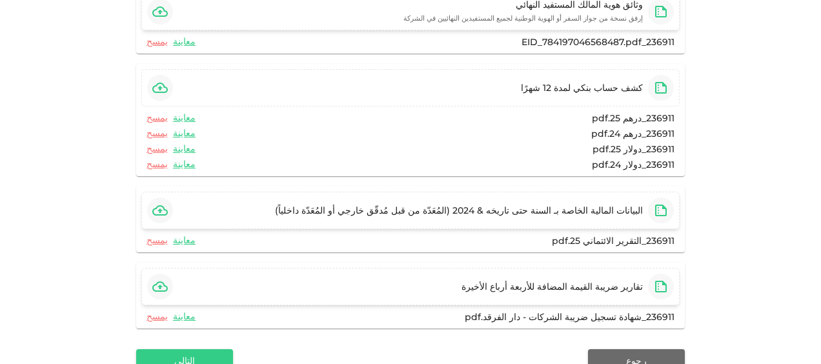
scroll to position [358, 0]
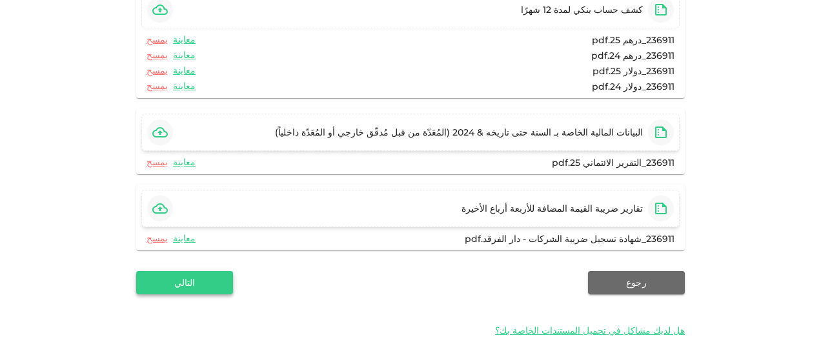
click at [190, 281] on button "التالي" at bounding box center [184, 282] width 97 height 23
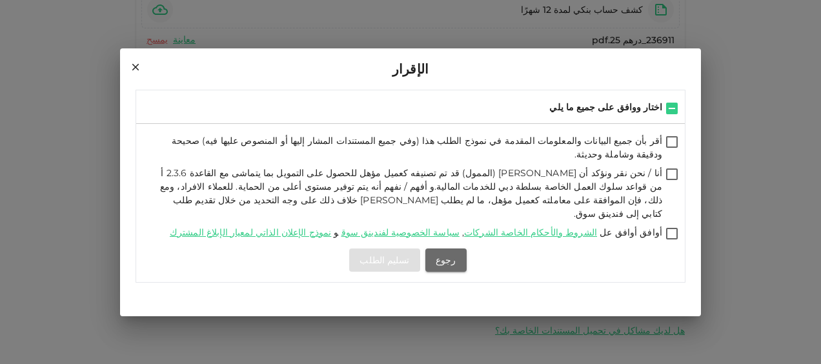
checkbox input "false"
click at [668, 149] on input "أقر بأن جميع البيانات والمعلومات المقدمة في نموذج الطلب هذا (وفي جميع المستندات…" at bounding box center [671, 142] width 19 height 17
checkbox input "true"
click at [668, 118] on input "اختار ووافق على جميع ما يلي" at bounding box center [671, 109] width 19 height 17
checkbox input "true"
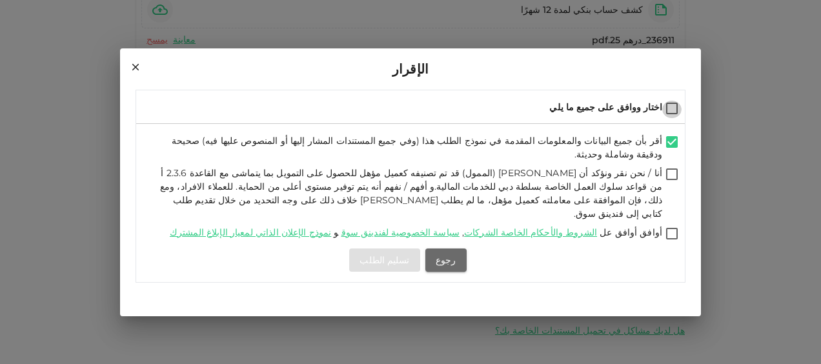
checkbox input "true"
click at [379, 248] on button "تسليم الطلب" at bounding box center [384, 259] width 70 height 23
